Goal: Transaction & Acquisition: Purchase product/service

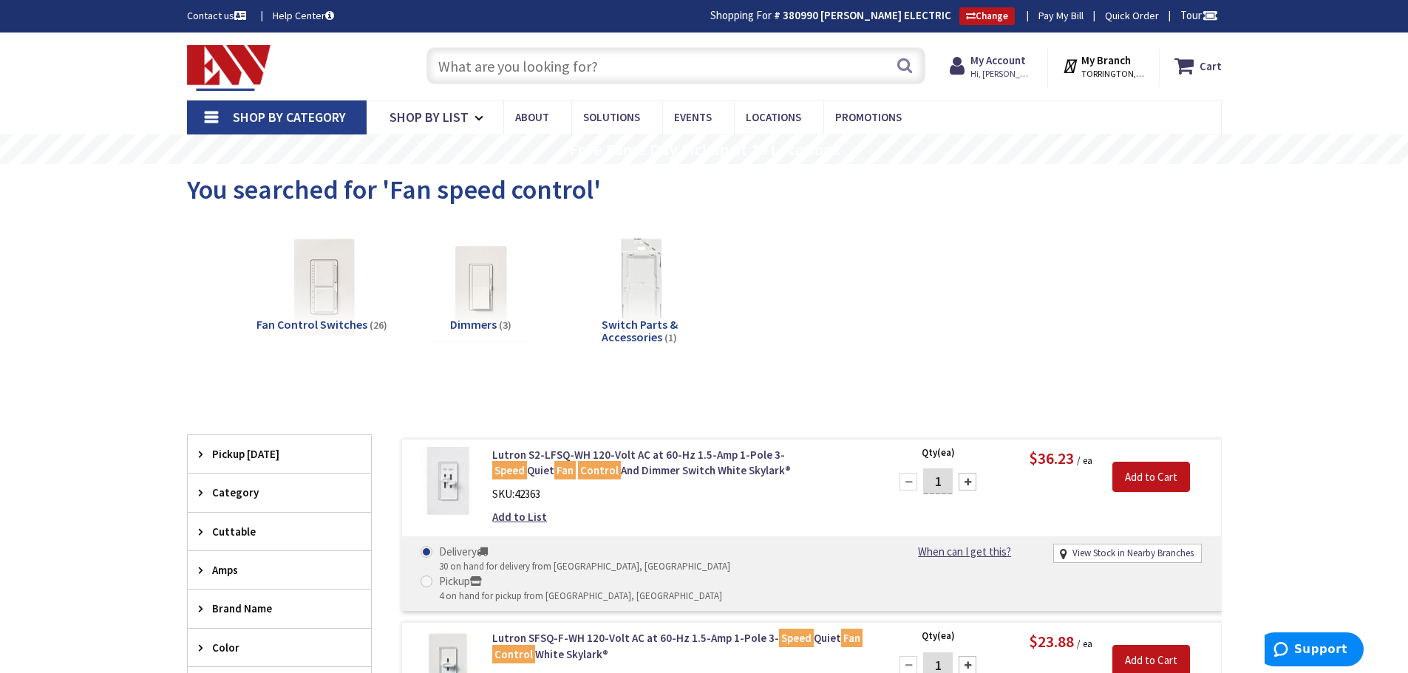
click at [461, 71] on input "text" at bounding box center [675, 65] width 499 height 37
paste input "Acoustic Eye Toggle Bolt"
type input "Acoustic Eye Toggle Bolt"
click at [902, 67] on button "Search" at bounding box center [904, 65] width 19 height 33
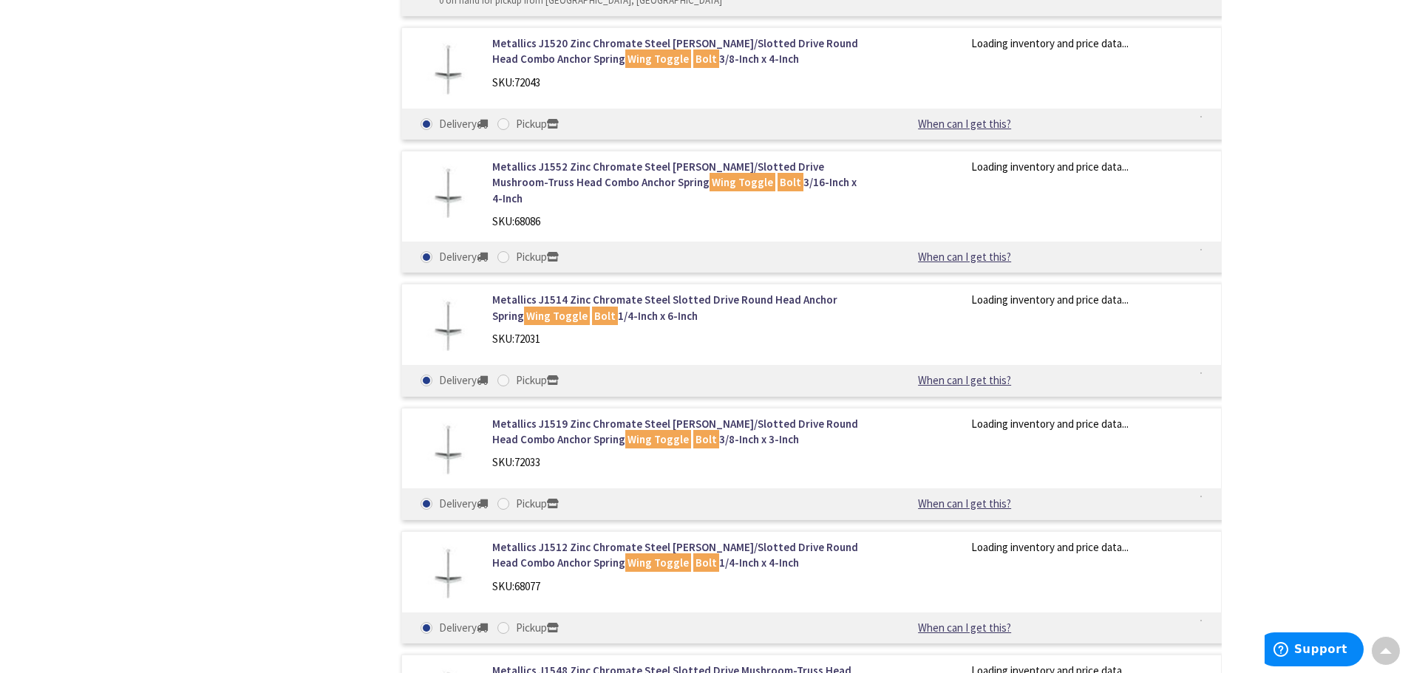
scroll to position [1480, 0]
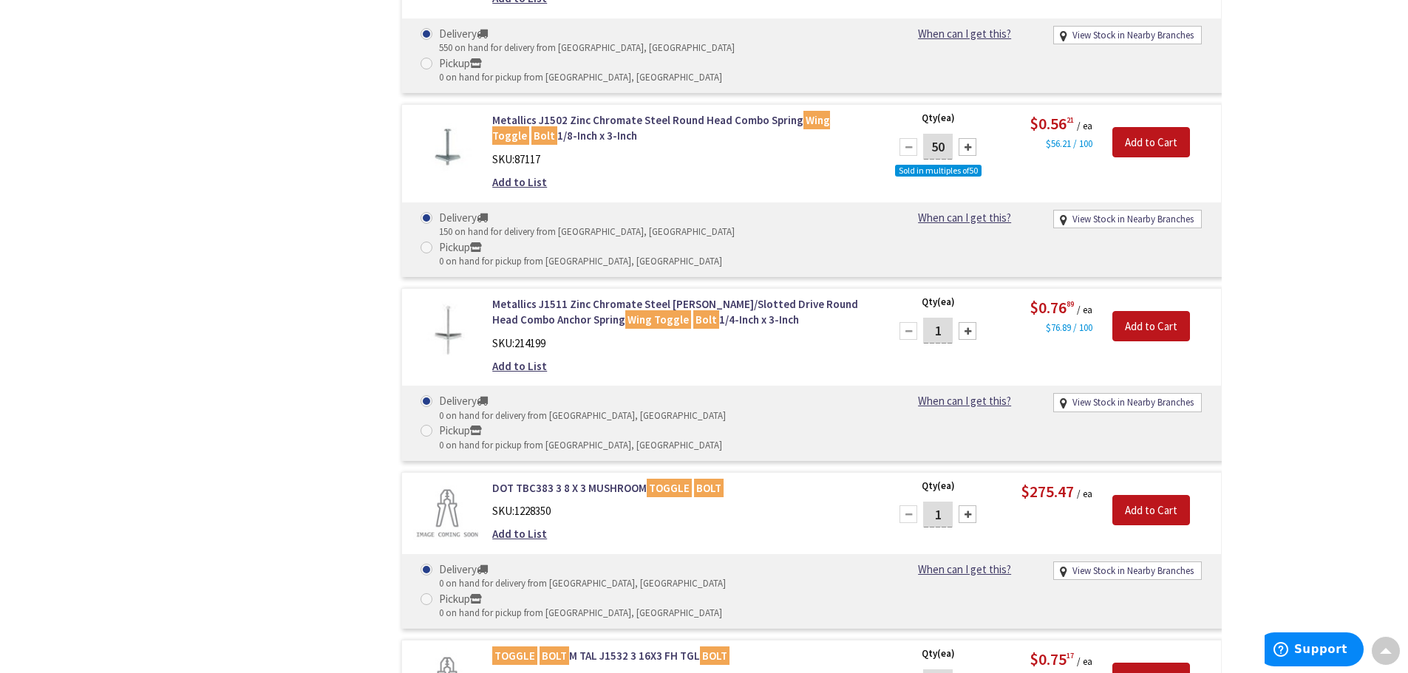
type input "[GEOGRAPHIC_DATA], [GEOGRAPHIC_DATA]"
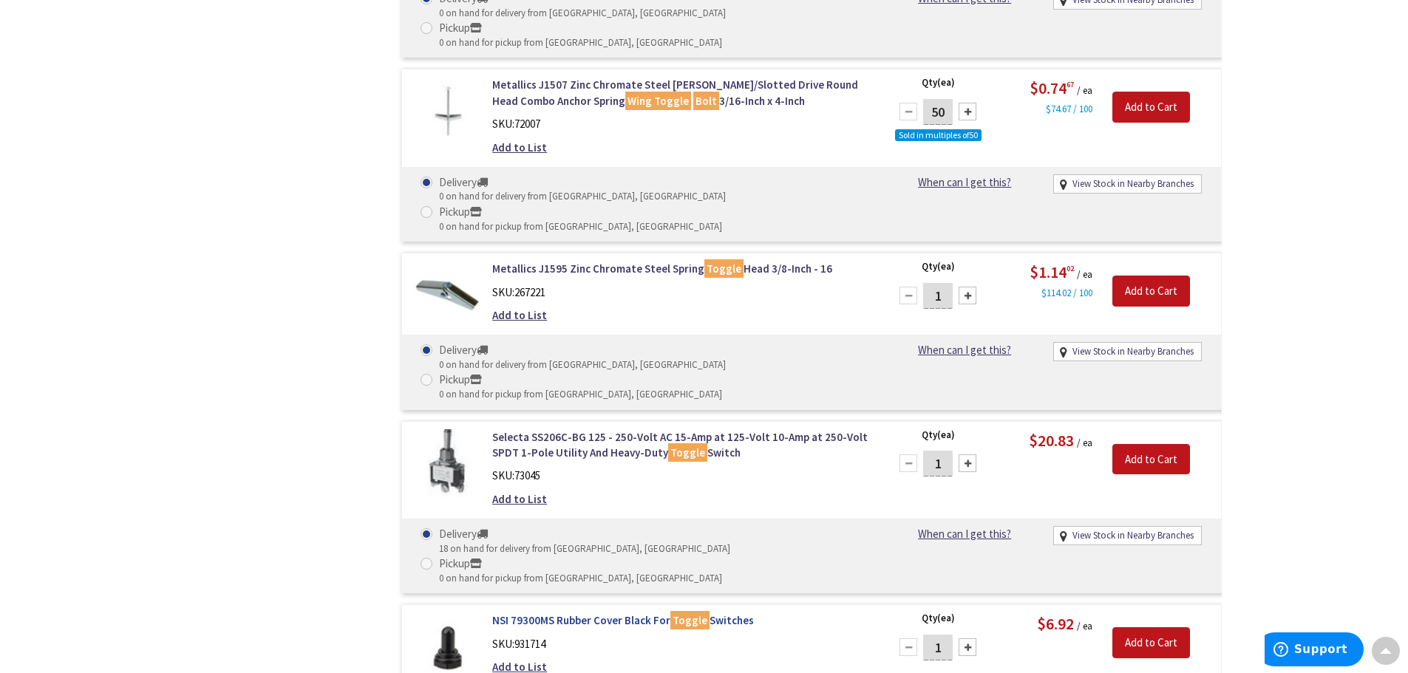
scroll to position [3475, 0]
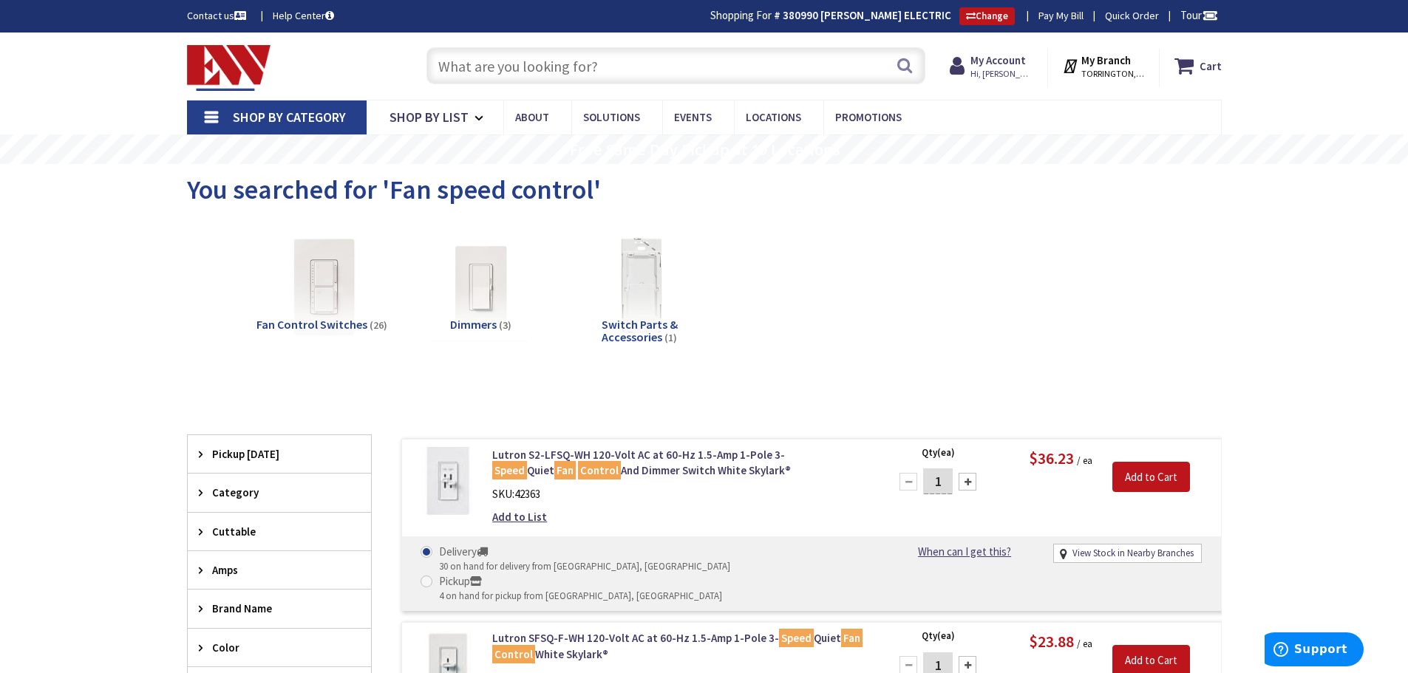
click at [239, 75] on img at bounding box center [229, 68] width 84 height 46
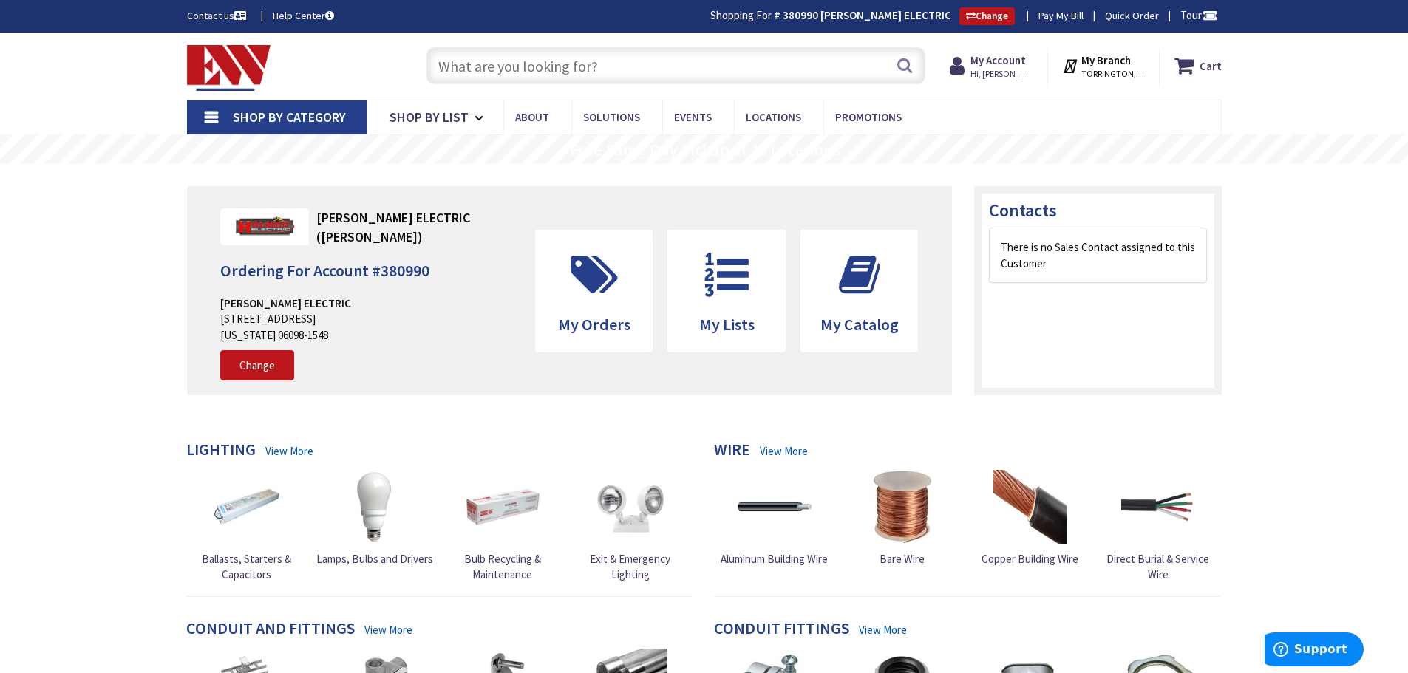
click at [457, 62] on input "text" at bounding box center [675, 65] width 499 height 37
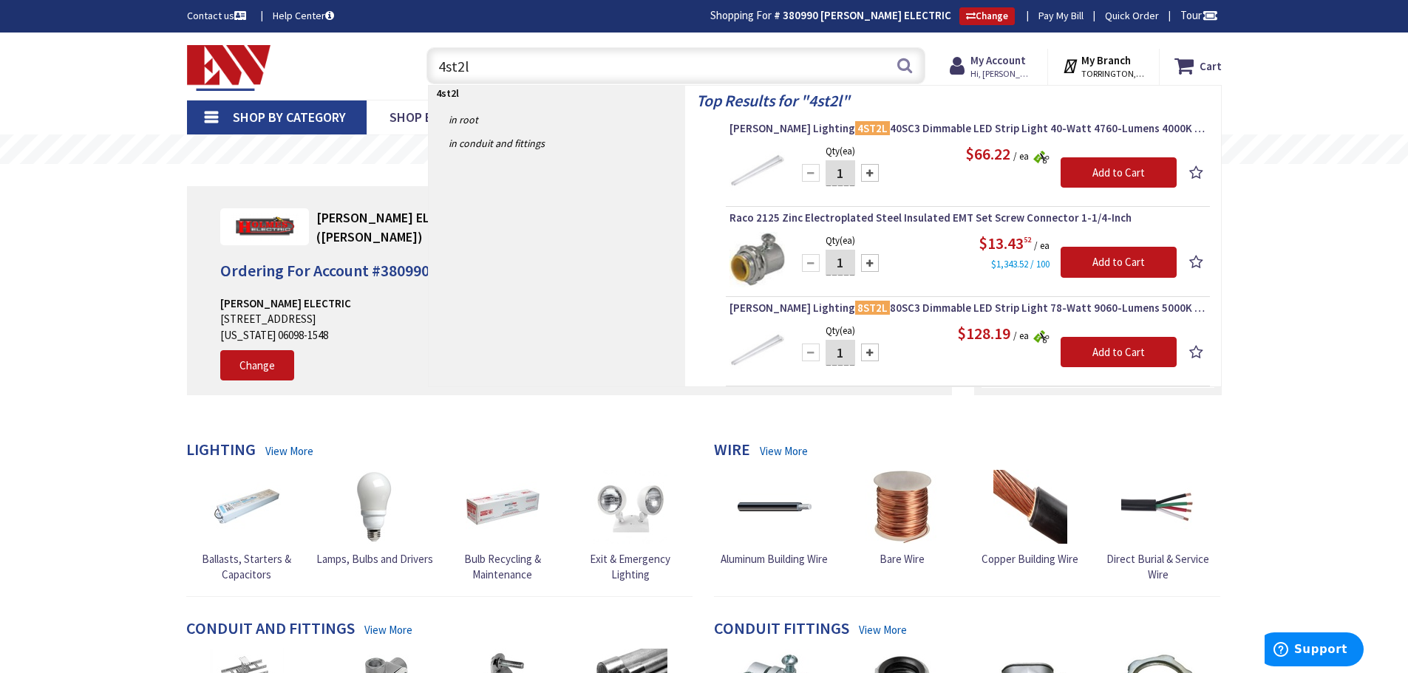
drag, startPoint x: 480, startPoint y: 61, endPoint x: 434, endPoint y: 58, distance: 45.9
click at [434, 58] on input "4st2l" at bounding box center [675, 65] width 499 height 37
type input "tripple lug"
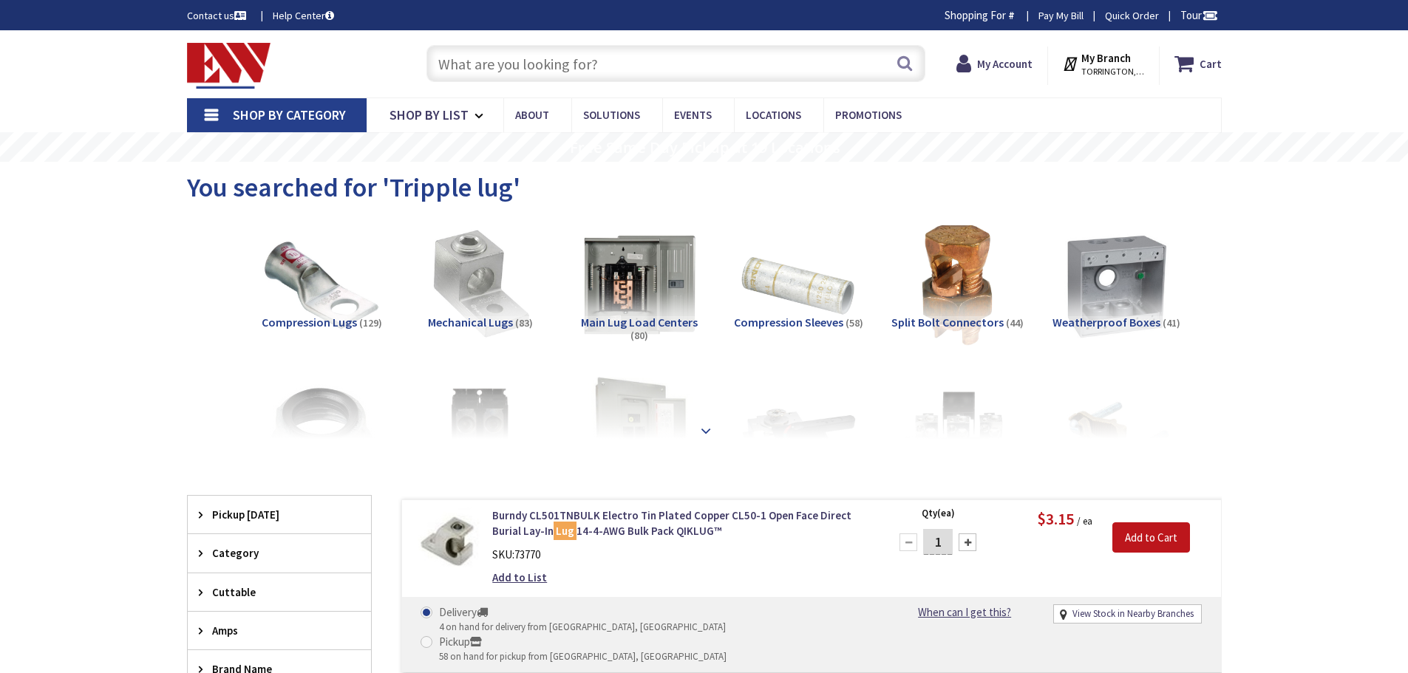
scroll to position [222, 0]
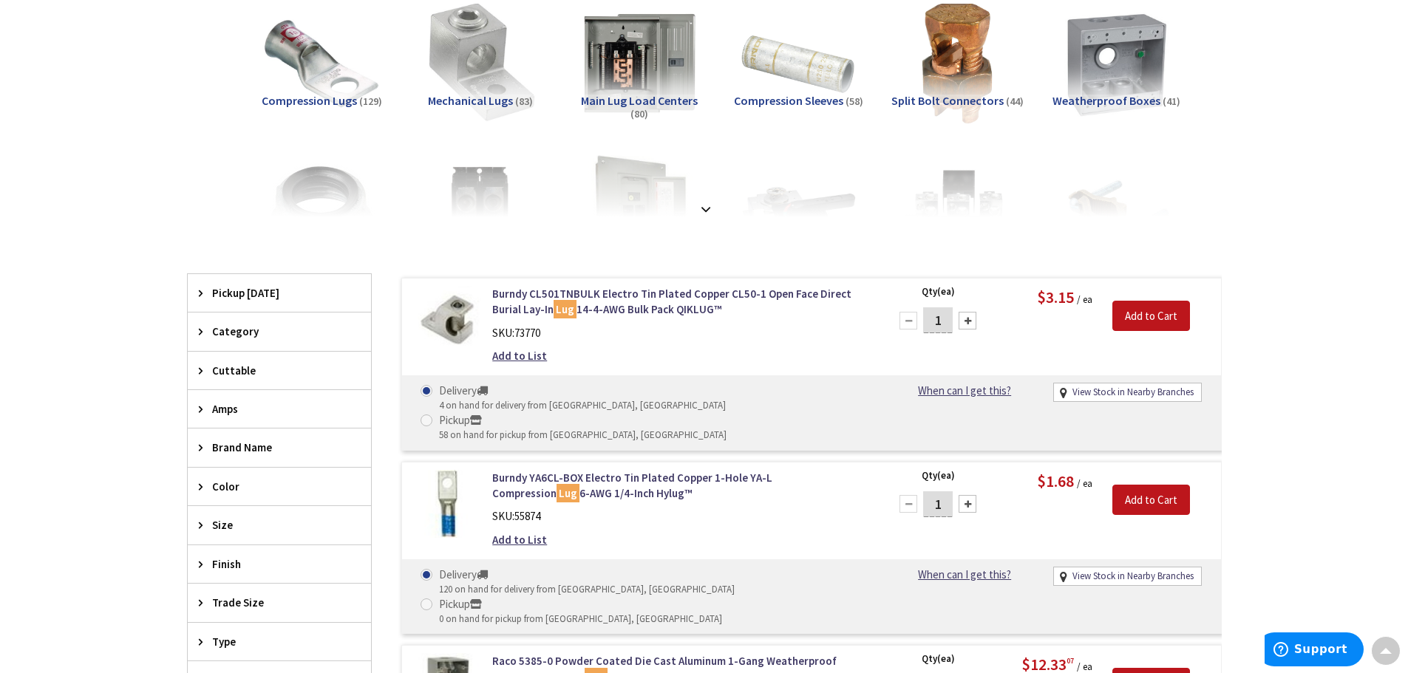
click at [485, 86] on img at bounding box center [480, 63] width 134 height 134
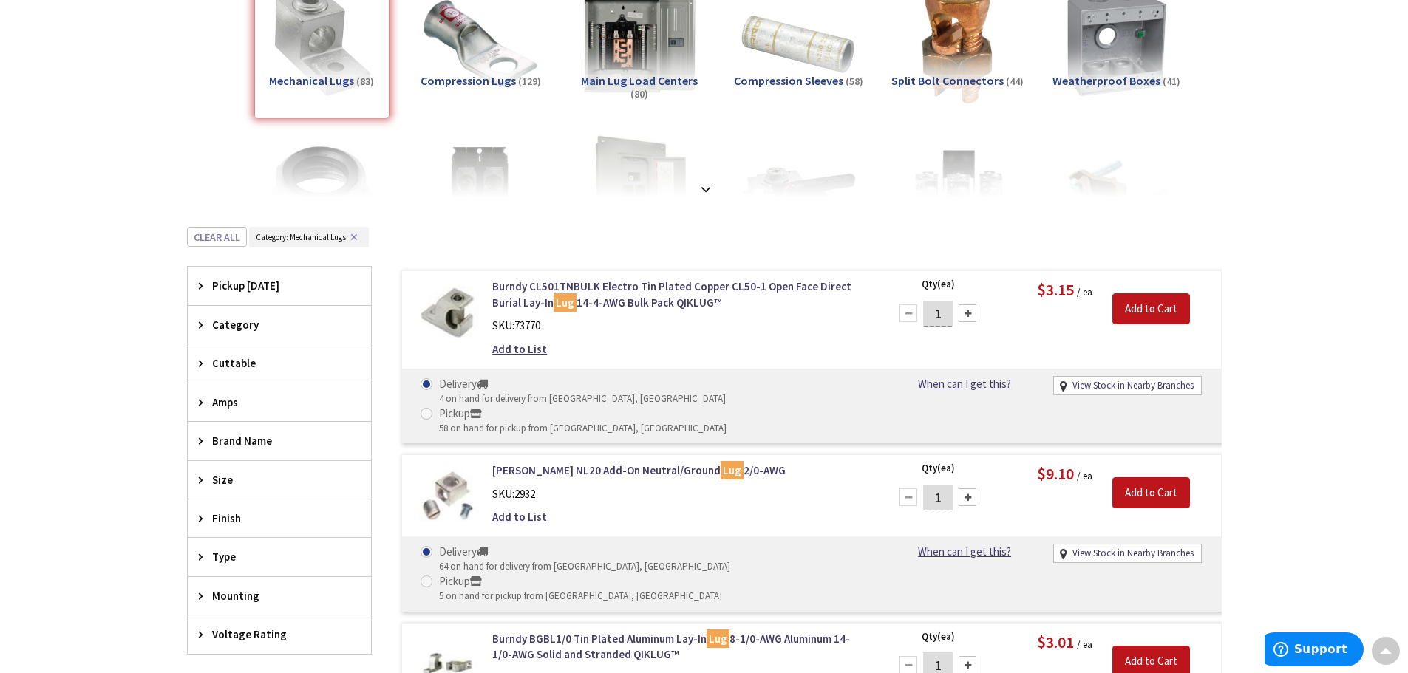
scroll to position [0, 0]
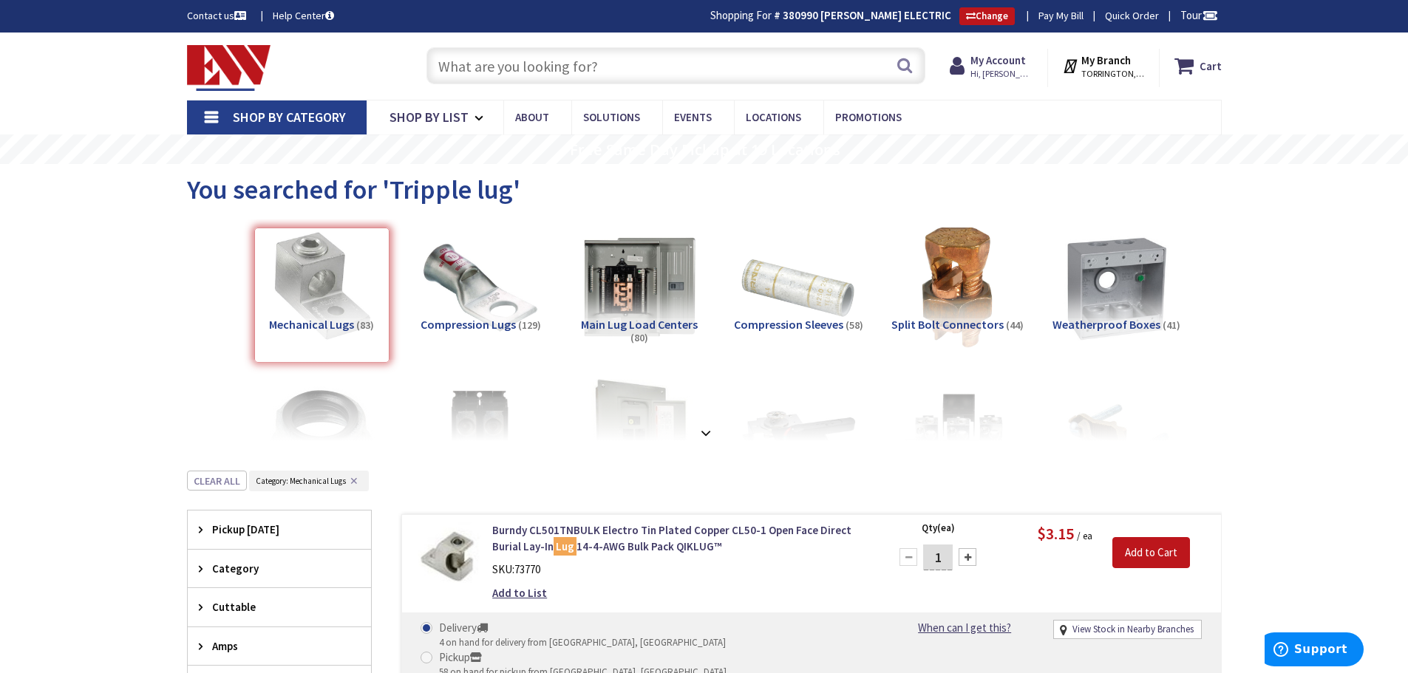
click at [466, 63] on input "text" at bounding box center [675, 65] width 499 height 37
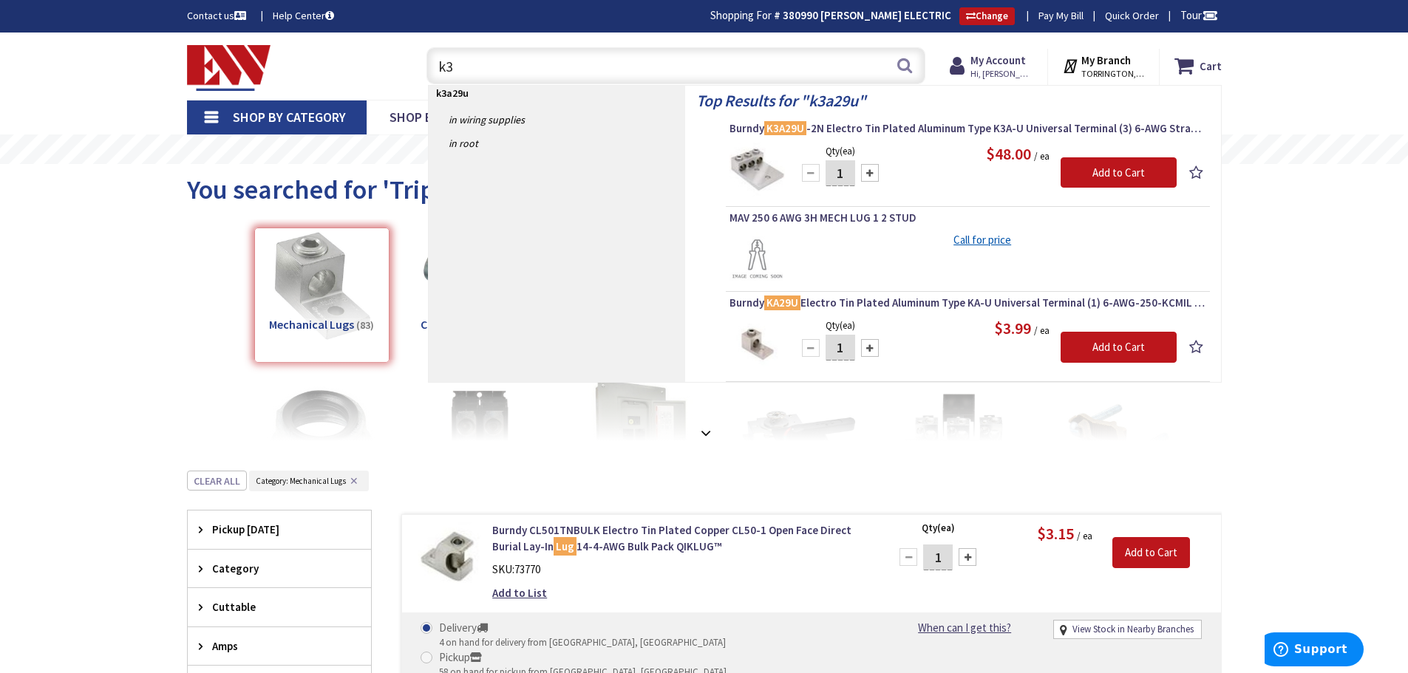
type input "k"
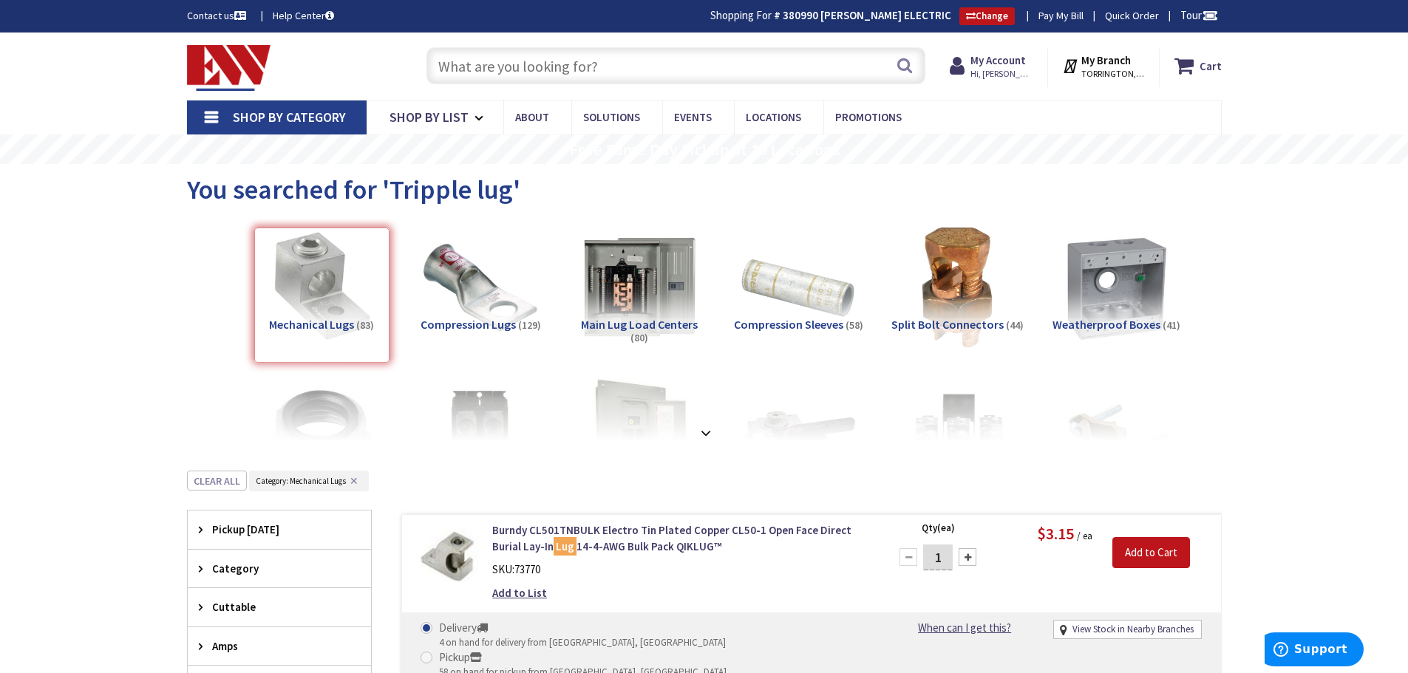
click at [465, 68] on input "text" at bounding box center [675, 65] width 499 height 37
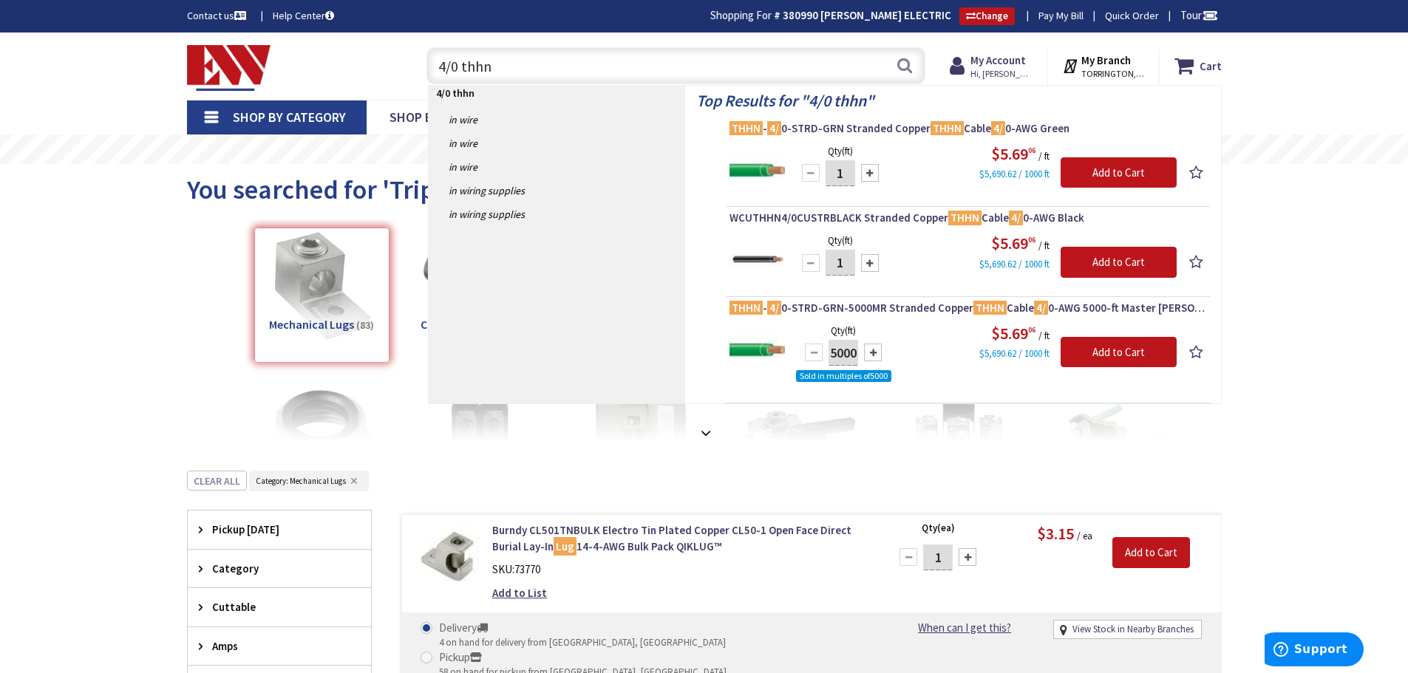
drag, startPoint x: 457, startPoint y: 63, endPoint x: 374, endPoint y: 59, distance: 82.8
click at [375, 59] on div "Toggle Nav 4/0 thhn 4/0 thhn Search Cart My Cart Close You have no items in you…" at bounding box center [704, 66] width 1057 height 50
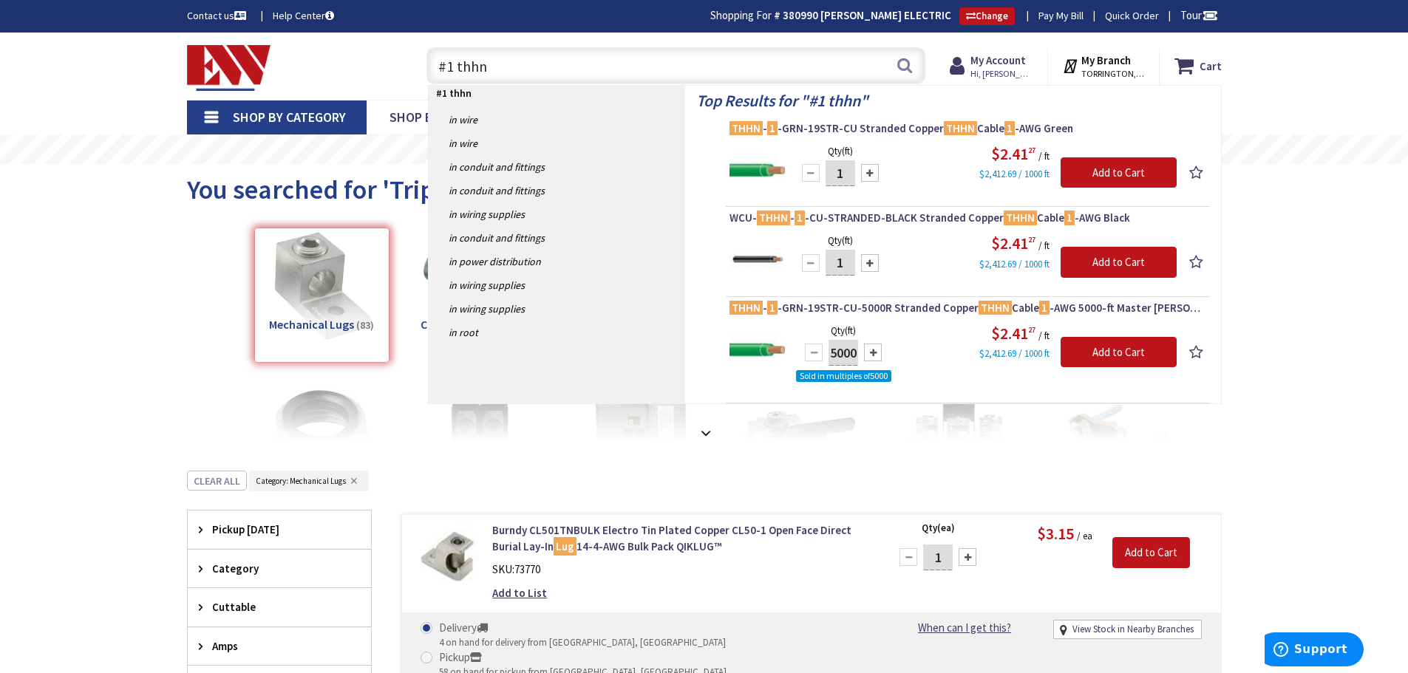
drag, startPoint x: 497, startPoint y: 67, endPoint x: 421, endPoint y: 63, distance: 76.2
click at [422, 63] on div "#1 thhn #1 thhn Search" at bounding box center [672, 64] width 506 height 47
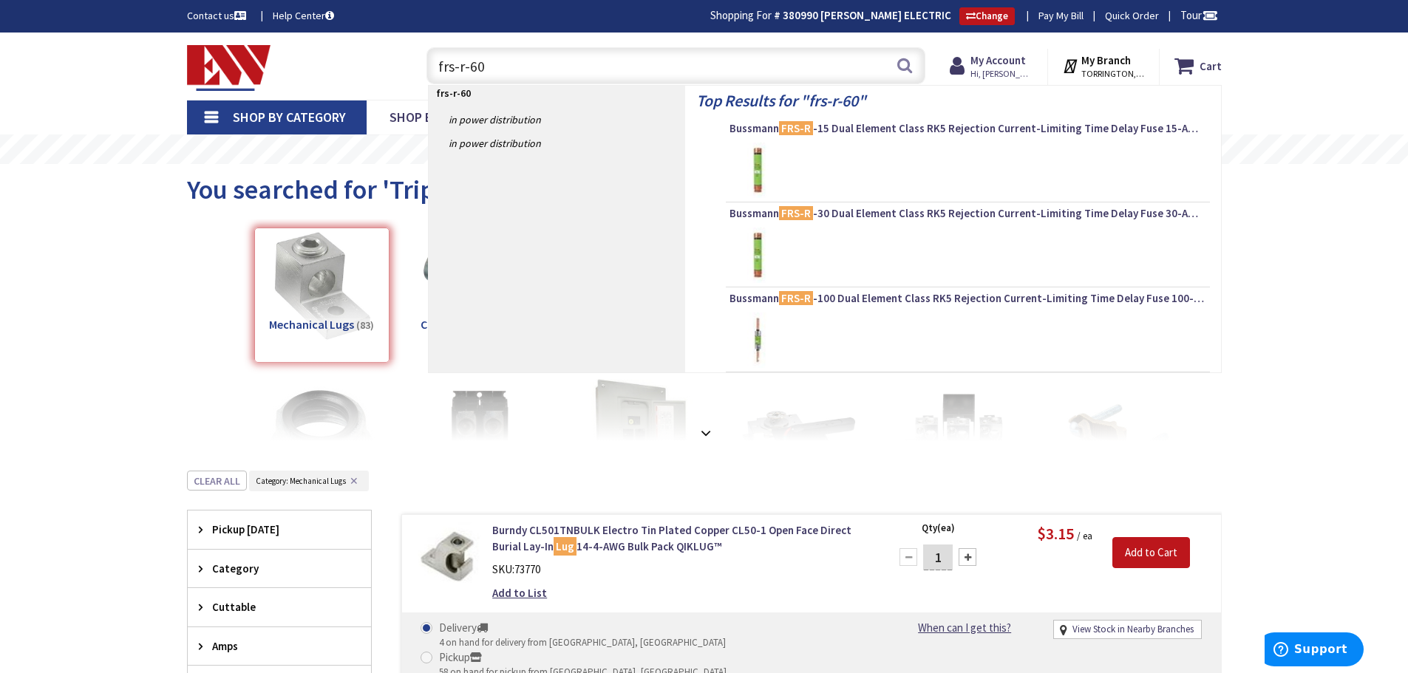
type input "frs-r-600"
